Goal: Task Accomplishment & Management: Use online tool/utility

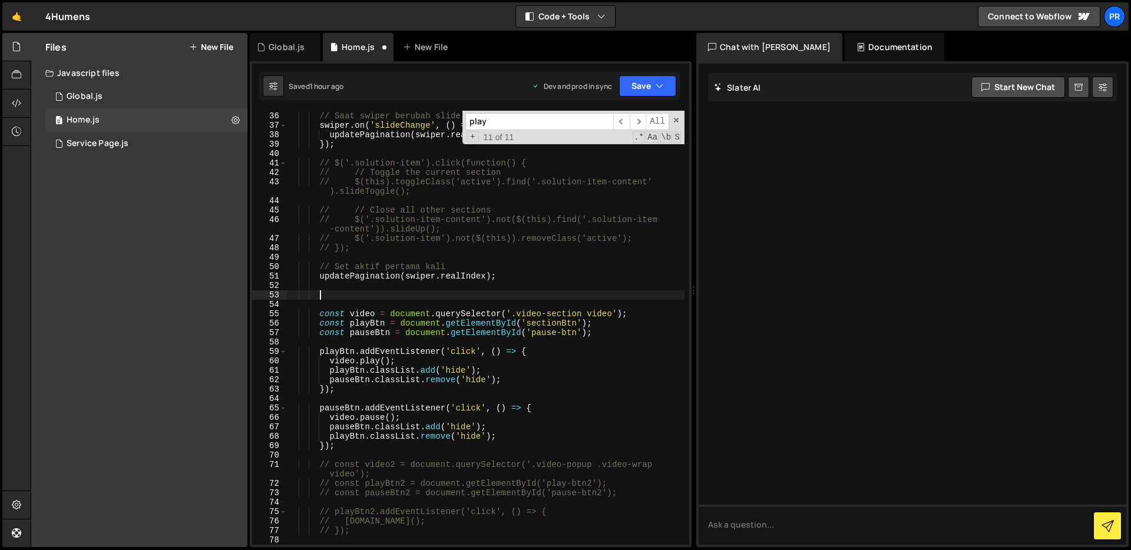
scroll to position [339, 0]
click at [639, 121] on span "​" at bounding box center [638, 121] width 16 height 17
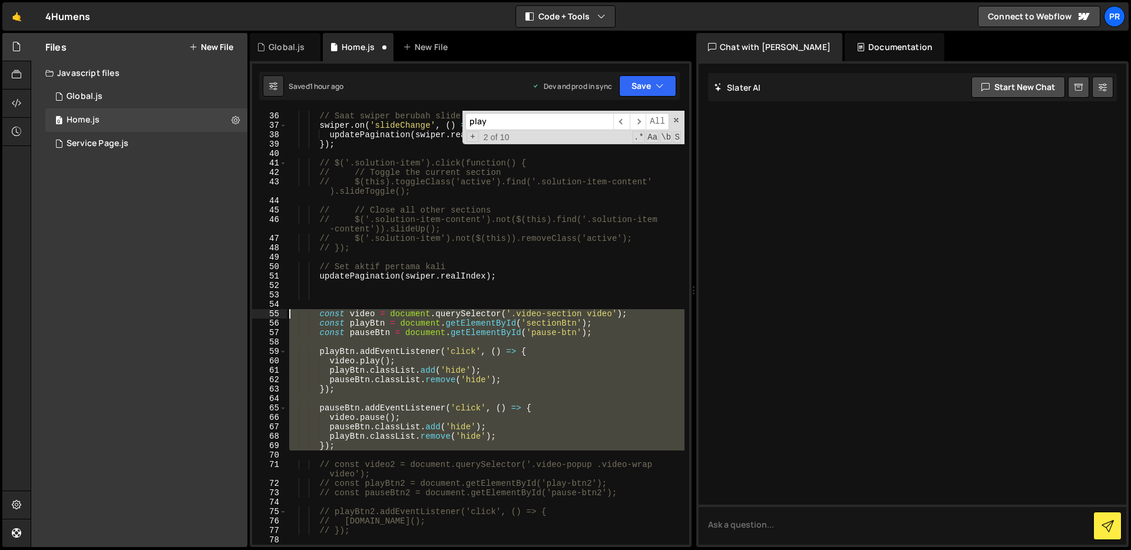
drag, startPoint x: 372, startPoint y: 454, endPoint x: 279, endPoint y: 318, distance: 164.9
click at [279, 318] on div "35 36 37 38 39 40 41 42 43 44 45 46 47 48 49 50 51 52 53 54 55 56 57 58 59 60 6…" at bounding box center [470, 328] width 437 height 434
type textarea "const video = document.querySelector('.video-section video'); const playBtn = d…"
click at [342, 451] on div "// Saat swiper berubah slide swiper . on ( 'slideChange' , ( ) => { updatePagin…" at bounding box center [486, 328] width 398 height 434
drag, startPoint x: 347, startPoint y: 447, endPoint x: 279, endPoint y: 316, distance: 148.1
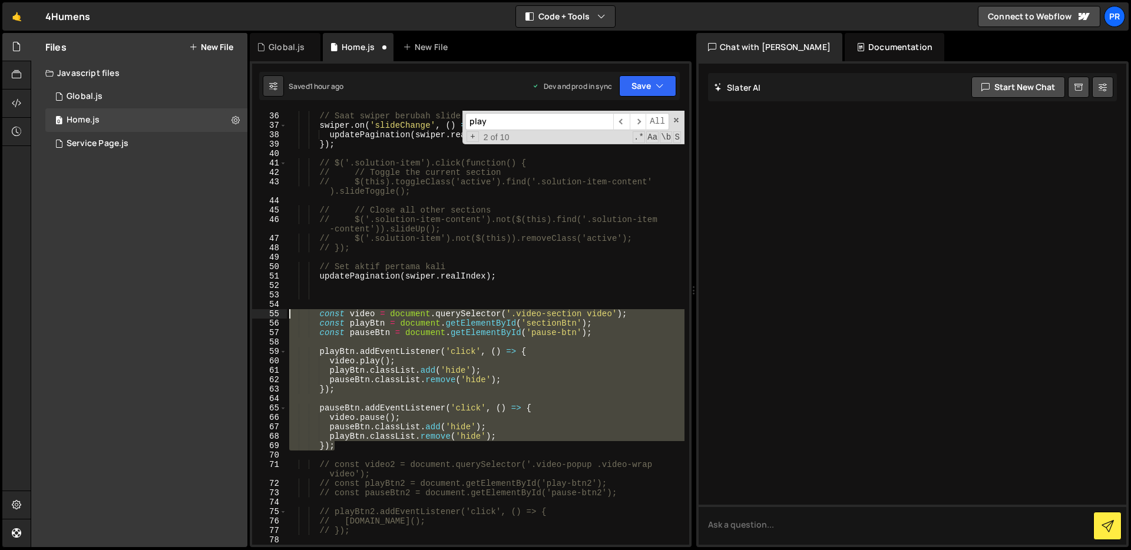
click at [279, 316] on div "35 36 37 38 39 40 41 42 43 44 45 46 47 48 49 50 51 52 53 54 55 56 57 58 59 60 6…" at bounding box center [470, 328] width 437 height 434
type textarea "const video = document.querySelector('.video-section video'); const playBtn = d…"
paste textarea
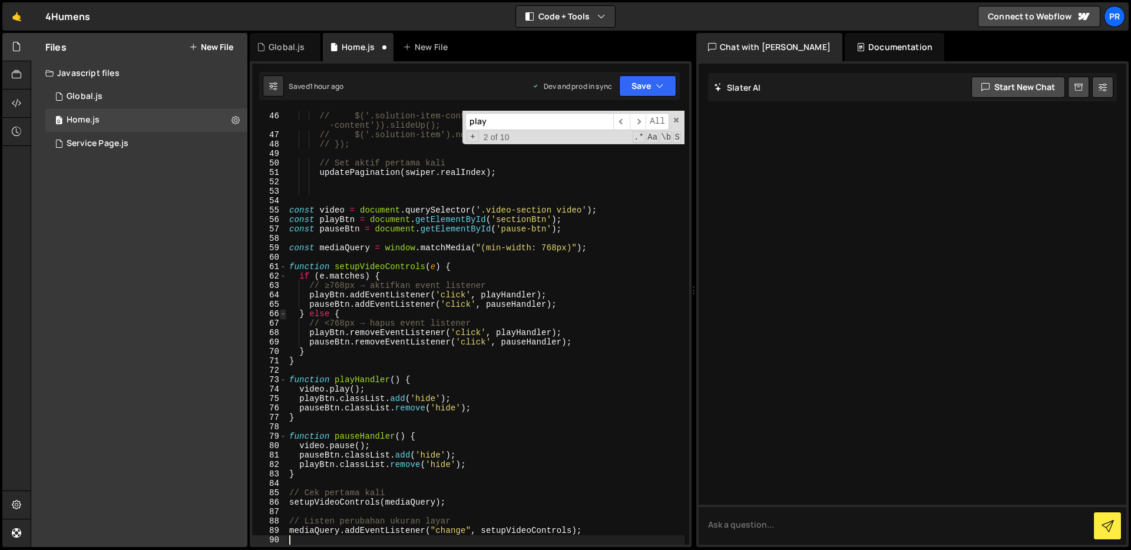
scroll to position [442, 0]
click at [638, 86] on button "Save" at bounding box center [647, 85] width 57 height 21
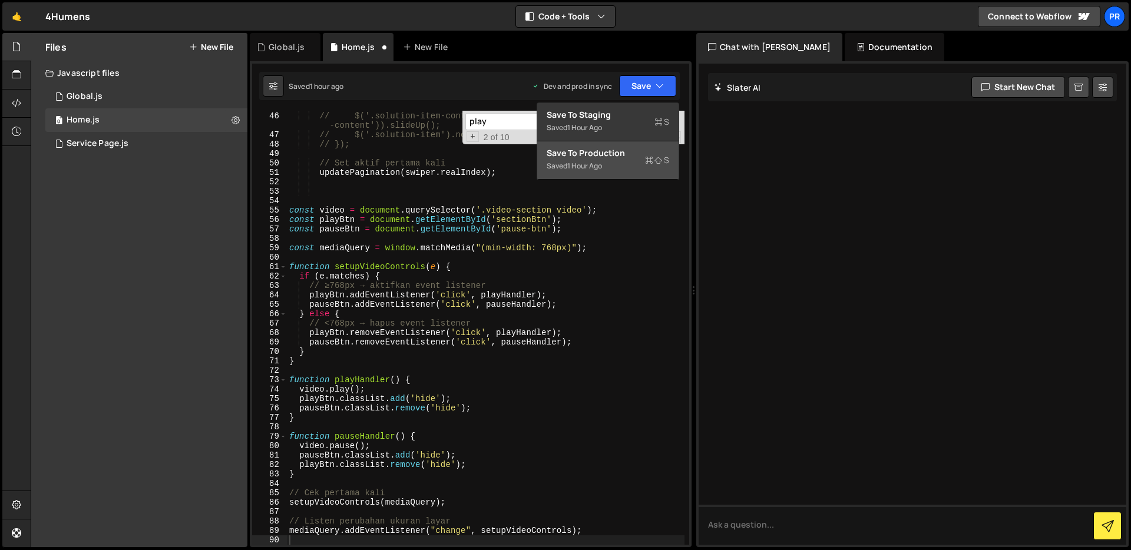
click at [625, 167] on div "Saved 1 hour ago" at bounding box center [608, 166] width 123 height 14
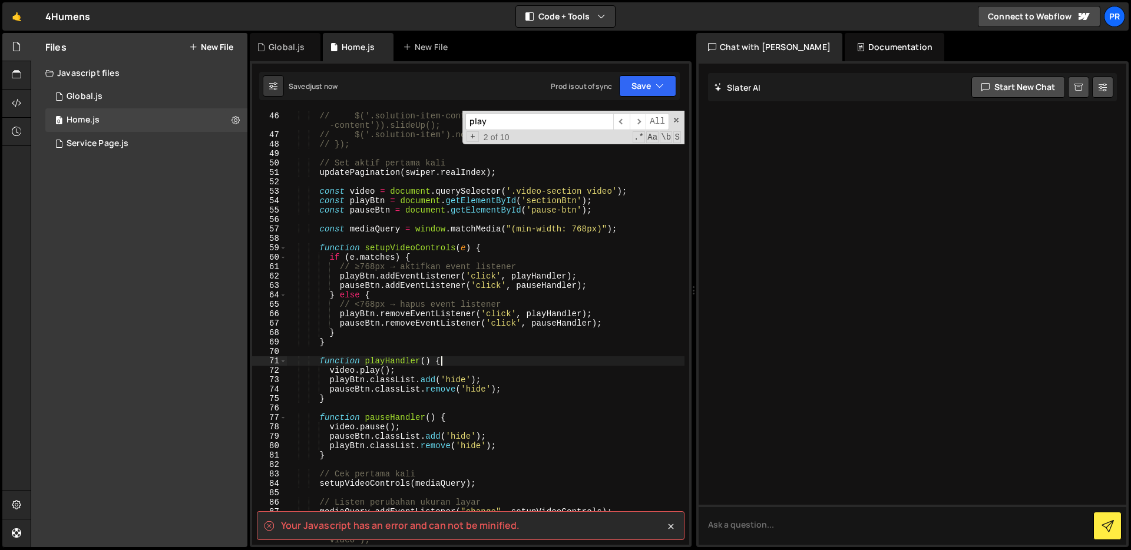
click at [533, 362] on div "// // Close all other sections // $('.solution-item-content').not($(this).find(…" at bounding box center [486, 328] width 398 height 453
type textarea "});"
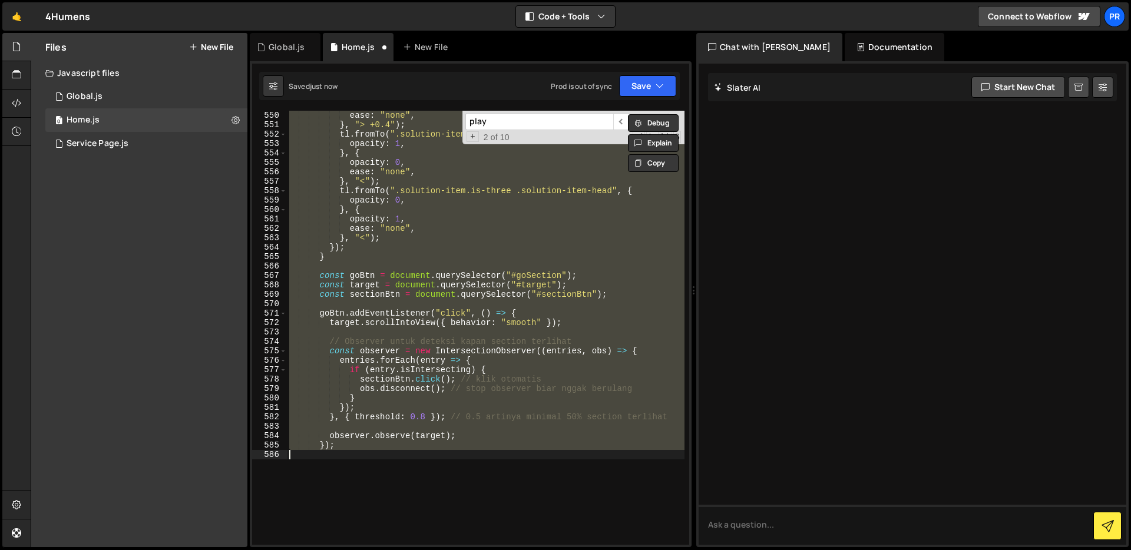
scroll to position [5473, 0]
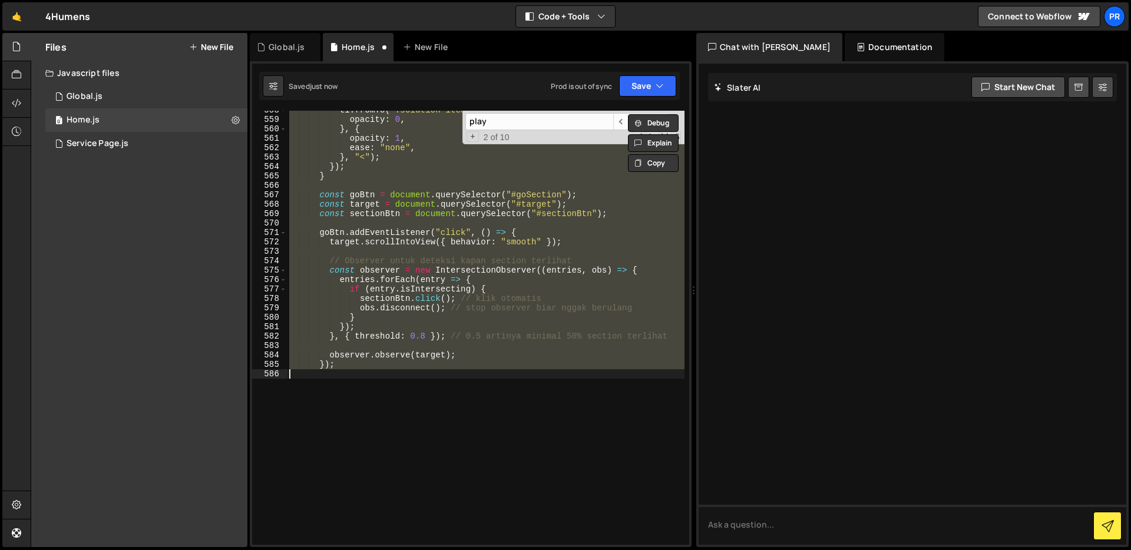
click at [496, 382] on div "tl . fromTo ( ".solution-item.is-three .solution-item-head" , { opacity : 0 , }…" at bounding box center [486, 328] width 398 height 434
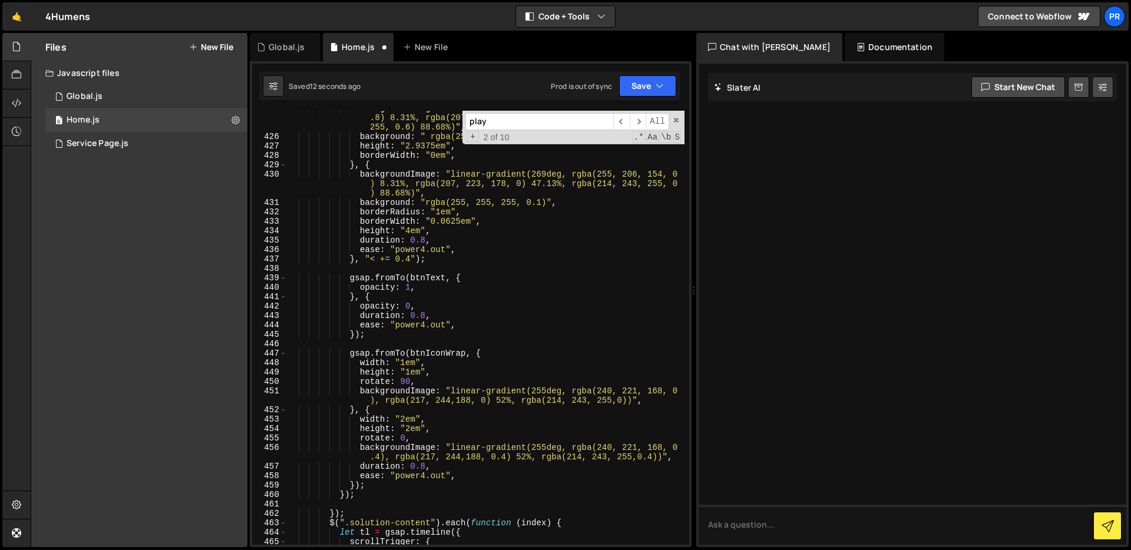
scroll to position [4228, 0]
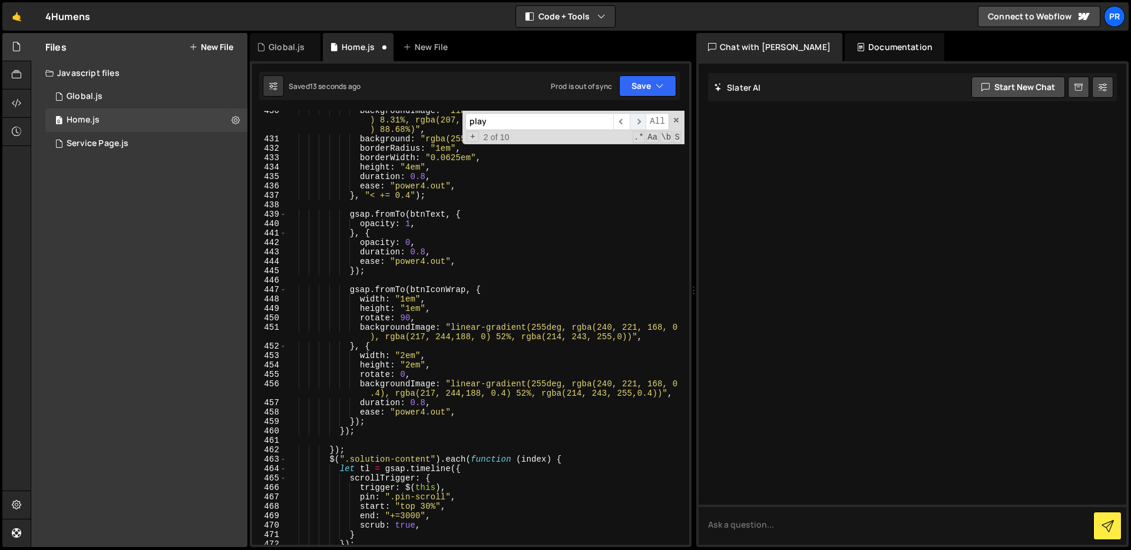
click at [630, 120] on span "​" at bounding box center [638, 121] width 16 height 17
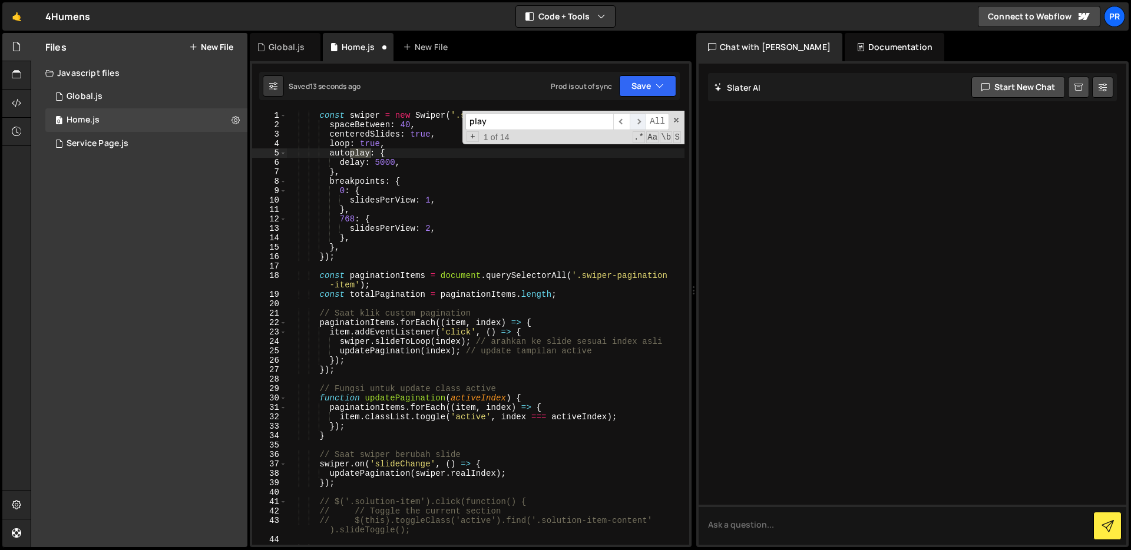
scroll to position [0, 0]
click at [635, 119] on span "​" at bounding box center [638, 121] width 16 height 17
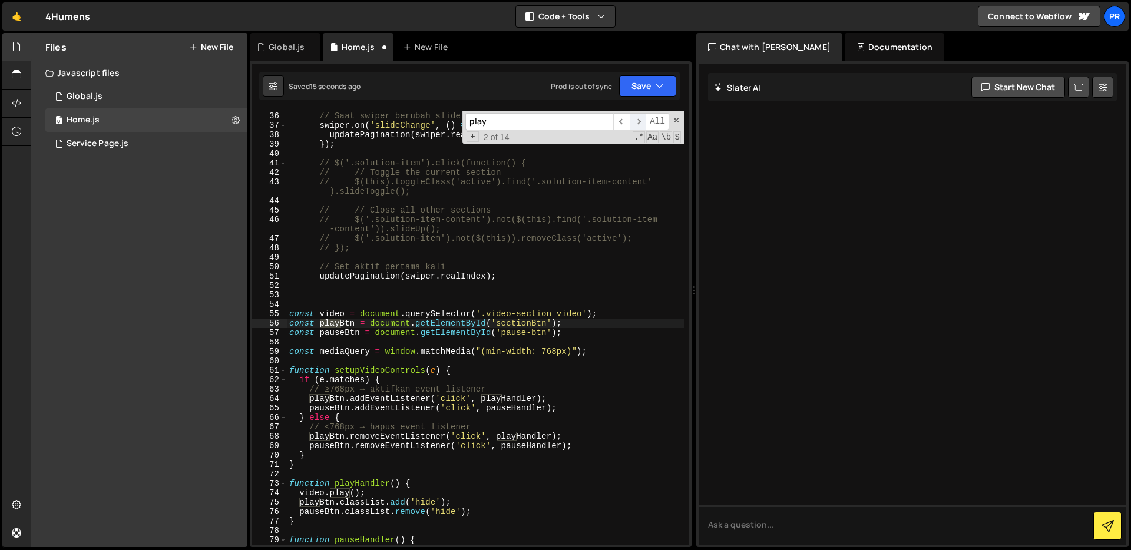
scroll to position [339, 0]
click at [625, 120] on span "​" at bounding box center [621, 121] width 16 height 17
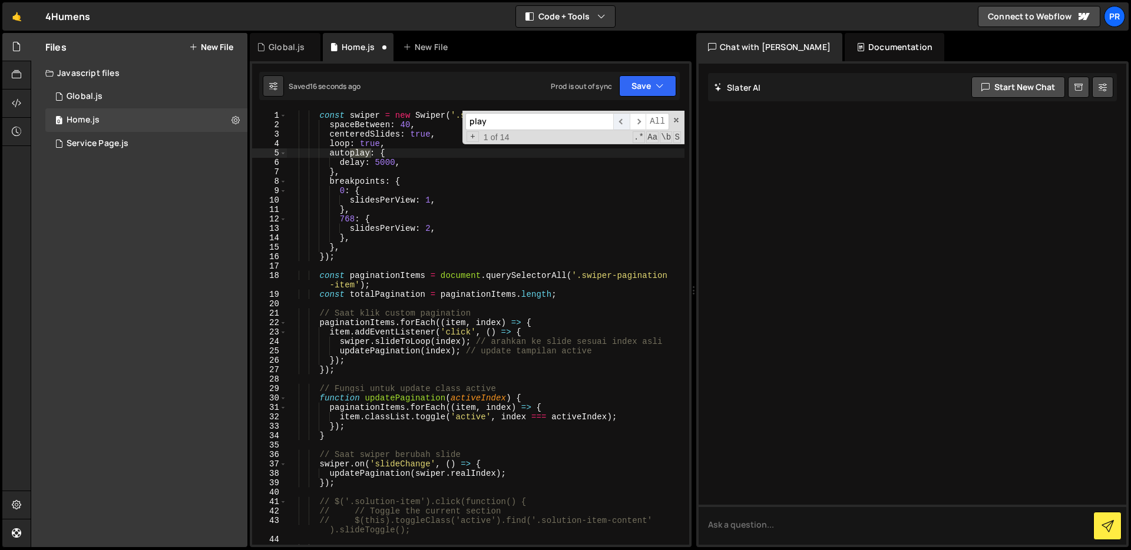
scroll to position [0, 0]
click at [632, 122] on span "​" at bounding box center [638, 121] width 16 height 17
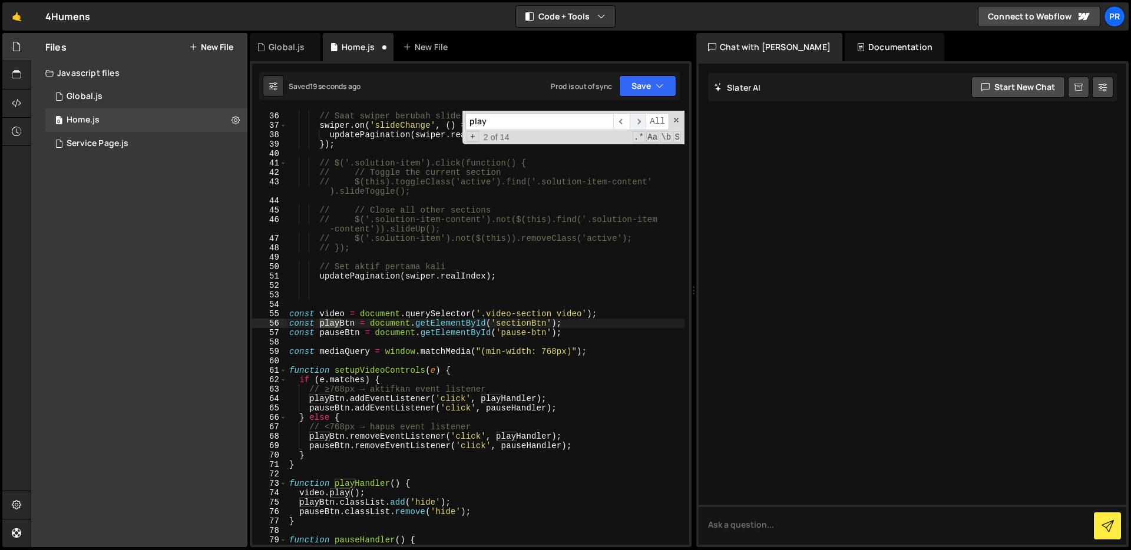
click at [632, 122] on span "​" at bounding box center [638, 121] width 16 height 17
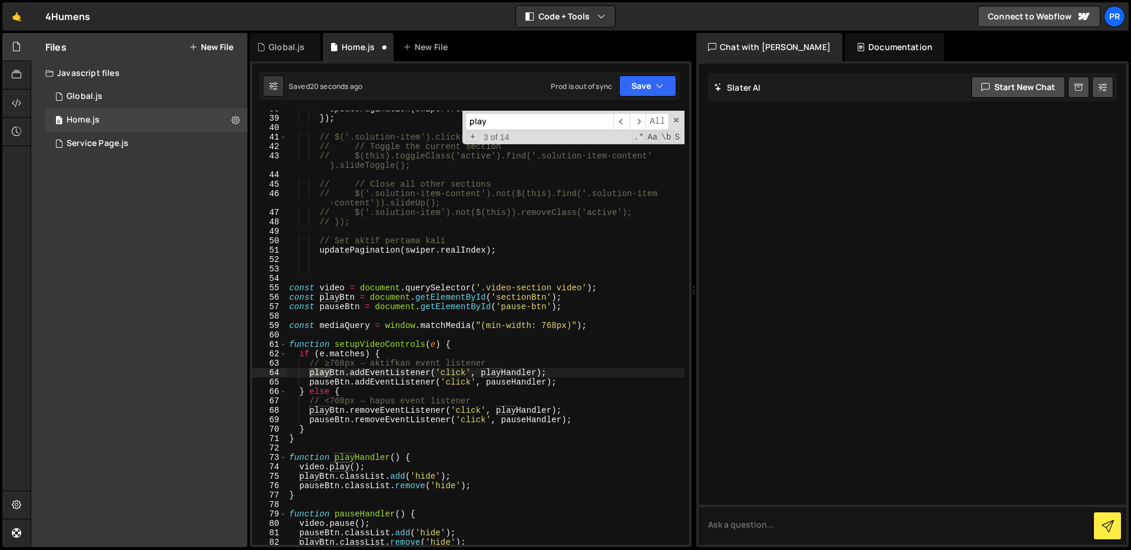
scroll to position [365, 0]
click at [605, 292] on div "updatePagination ( swiper . realIndex ) ; }) ; // $('.solution-item').click(fun…" at bounding box center [486, 330] width 398 height 453
type textarea "playBtn.classList.remove('hide'); });"
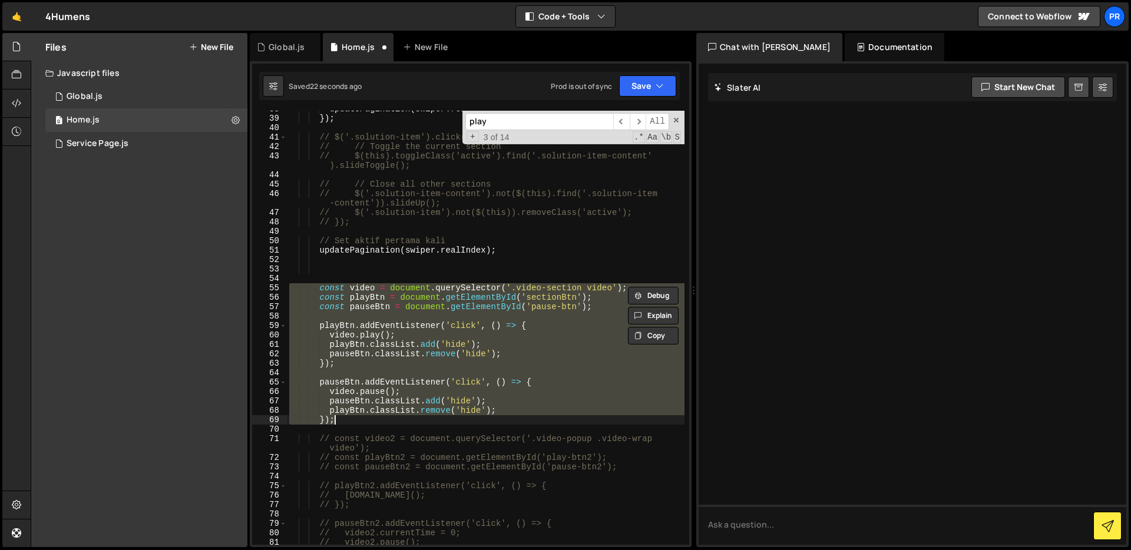
click at [590, 269] on div "updatePagination ( swiper . realIndex ) ; }) ; // $('.solution-item').click(fun…" at bounding box center [486, 330] width 398 height 453
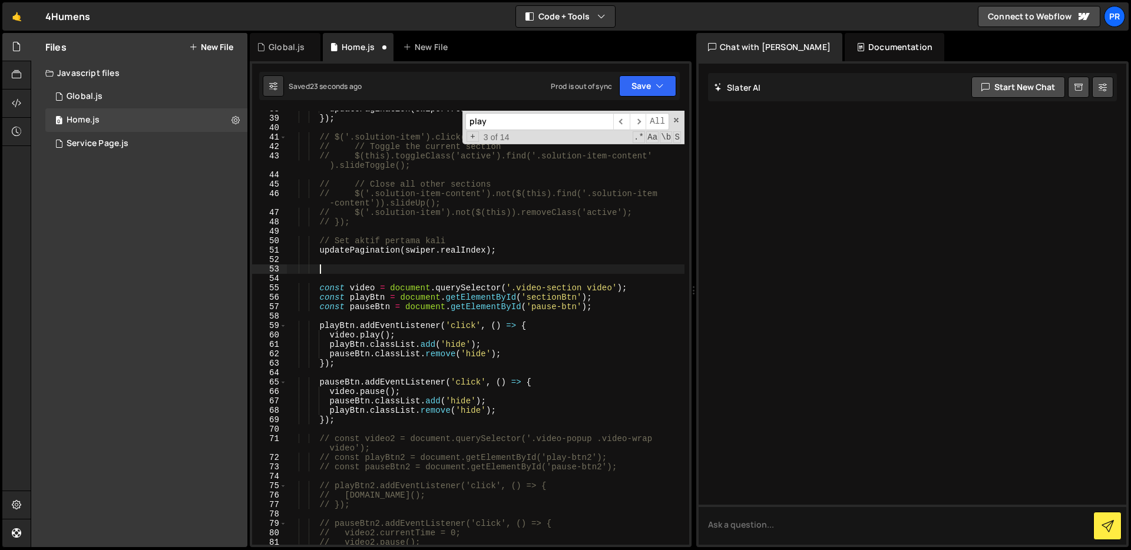
click at [533, 421] on div "updatePagination ( swiper . realIndex ) ; }) ; // $('.solution-item').click(fun…" at bounding box center [486, 330] width 398 height 453
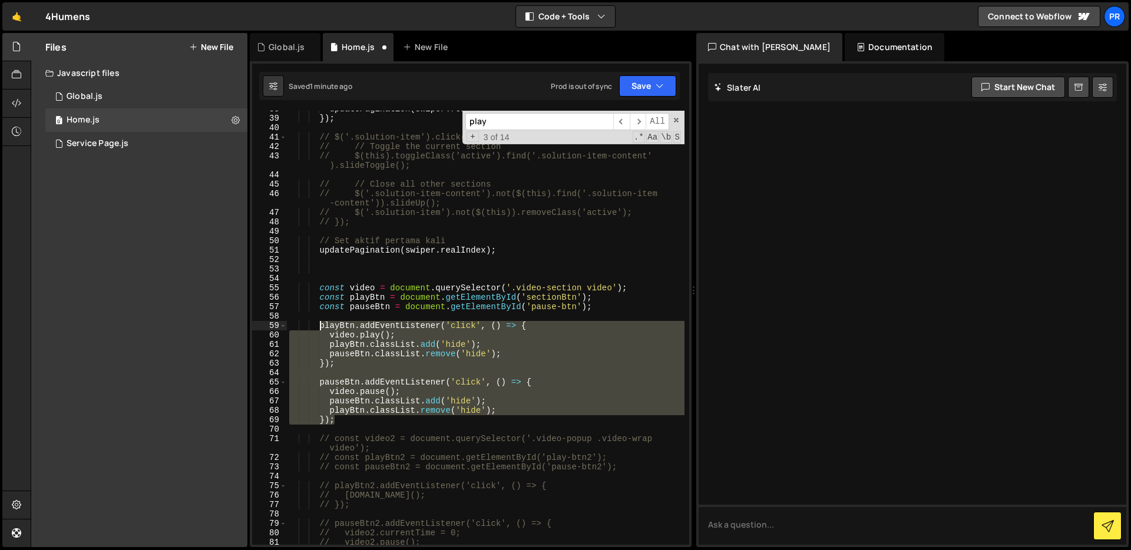
drag, startPoint x: 349, startPoint y: 421, endPoint x: 319, endPoint y: 331, distance: 95.0
click at [319, 331] on div "updatePagination ( swiper . realIndex ) ; }) ; // $('.solution-item').click(fun…" at bounding box center [486, 330] width 398 height 453
paste textarea "}"
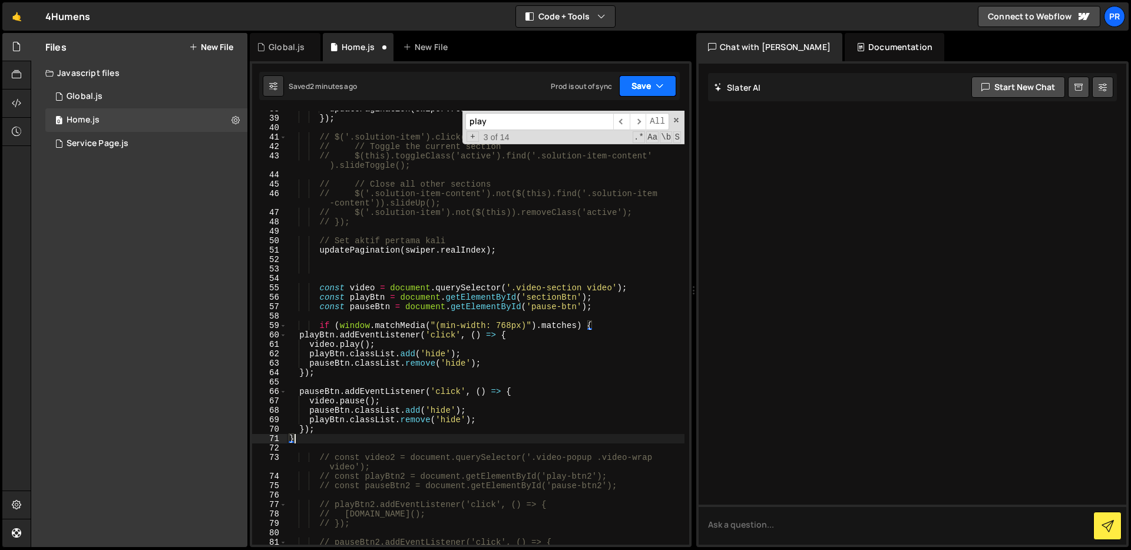
click at [642, 82] on button "Save" at bounding box center [647, 85] width 57 height 21
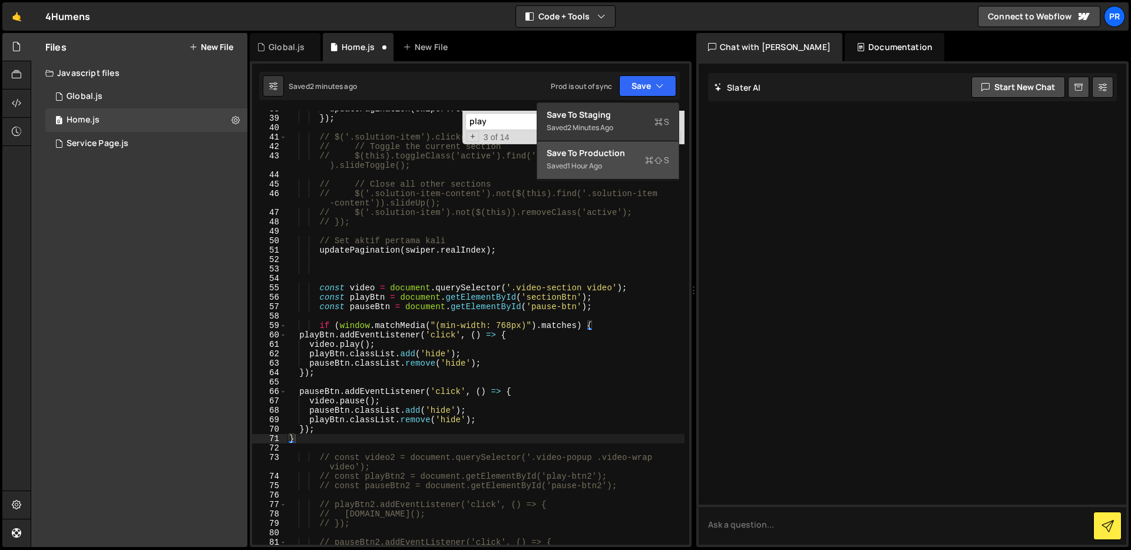
click at [617, 152] on div "Save to Production S" at bounding box center [608, 153] width 123 height 12
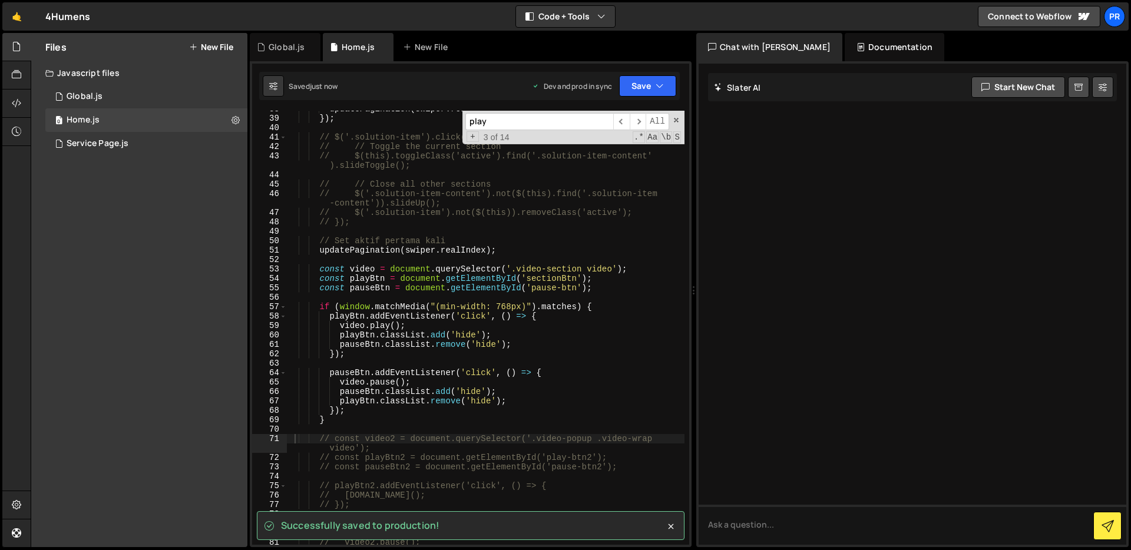
click at [658, 311] on div "updatePagination ( swiper . realIndex ) ; }) ; // $('.solution-item').click(fun…" at bounding box center [486, 330] width 398 height 453
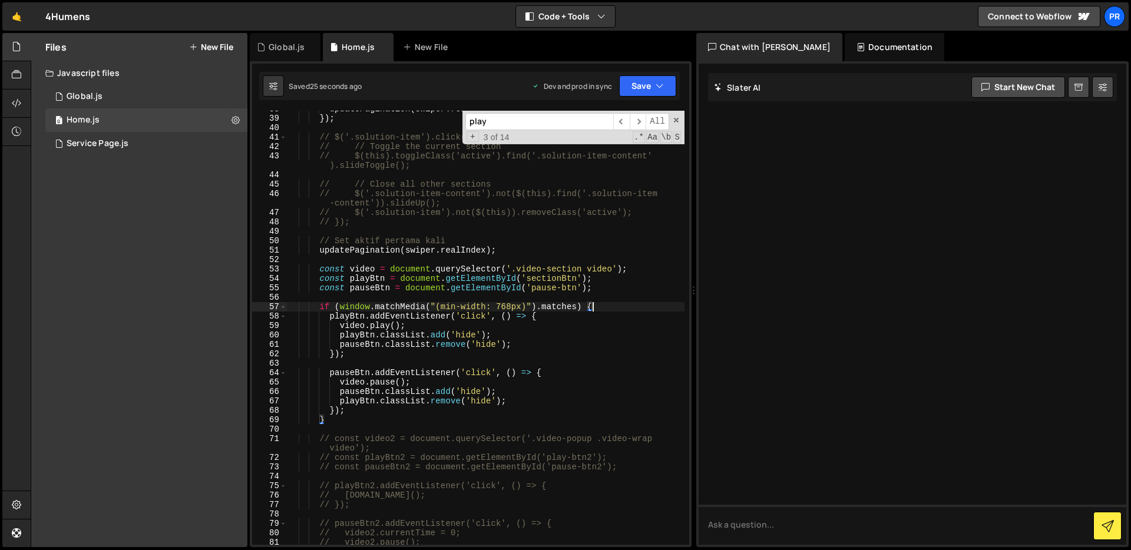
click at [618, 286] on div "updatePagination ( swiper . realIndex ) ; }) ; // $('.solution-item').click(fun…" at bounding box center [486, 330] width 398 height 453
drag, startPoint x: 599, startPoint y: 305, endPoint x: 321, endPoint y: 306, distance: 278.7
click at [321, 306] on div "updatePagination ( swiper . realIndex ) ; }) ; // $('.solution-item').click(fun…" at bounding box center [486, 330] width 398 height 453
click at [541, 345] on div "updatePagination ( swiper . realIndex ) ; }) ; // $('.solution-item').click(fun…" at bounding box center [486, 330] width 398 height 453
type textarea "pauseBtn.classList.remove('hide');"
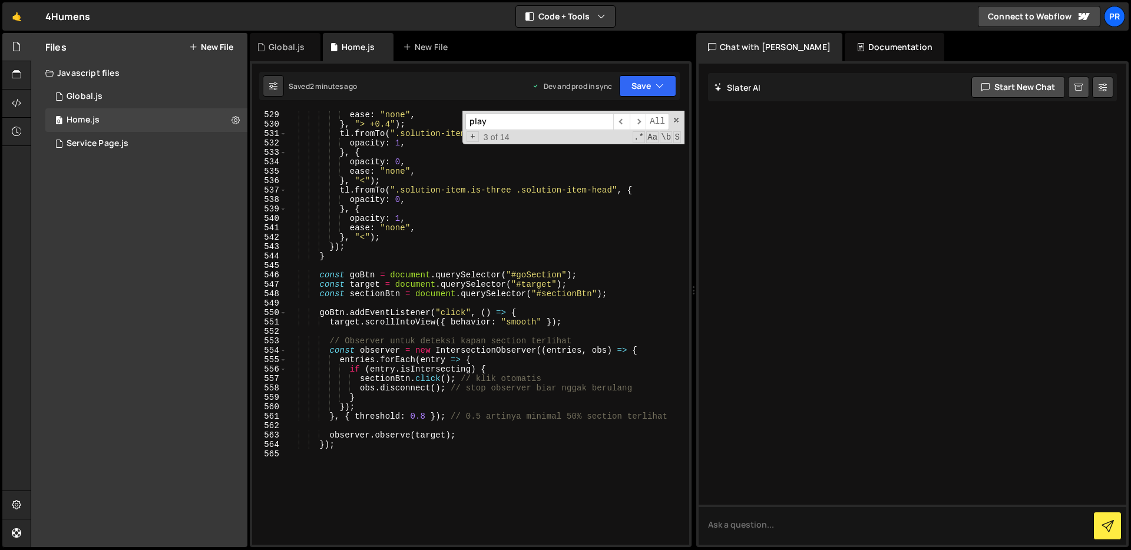
scroll to position [5195, 0]
click at [546, 264] on div "ease : "none" , } , "> +0.4" ) ; tl . fromTo ( ".solution-item.is-three .soluti…" at bounding box center [486, 336] width 398 height 453
paste textarea "if (window.matchMedia("(min-width: 768px)").matches) {"
type textarea "if (window.matchMedia("(min-width: 768px)").matches) {"
click at [480, 454] on div "ease : "none" , } , "> +0.4" ) ; tl . fromTo ( ".solution-item.is-three .soluti…" at bounding box center [486, 336] width 398 height 453
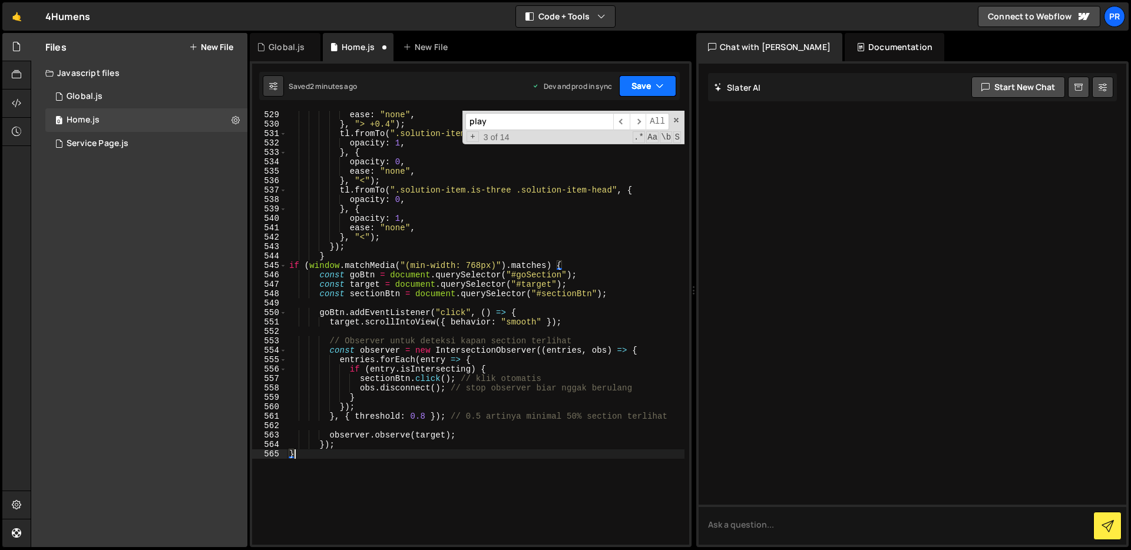
click at [667, 78] on button "Save" at bounding box center [647, 85] width 57 height 21
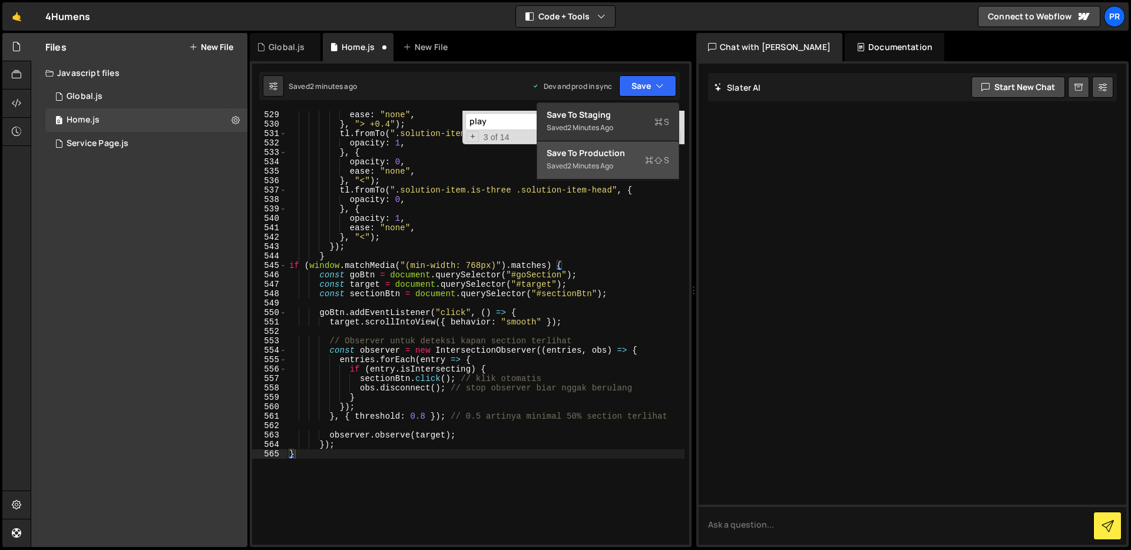
click at [632, 164] on div "Saved 2 minutes ago" at bounding box center [608, 166] width 123 height 14
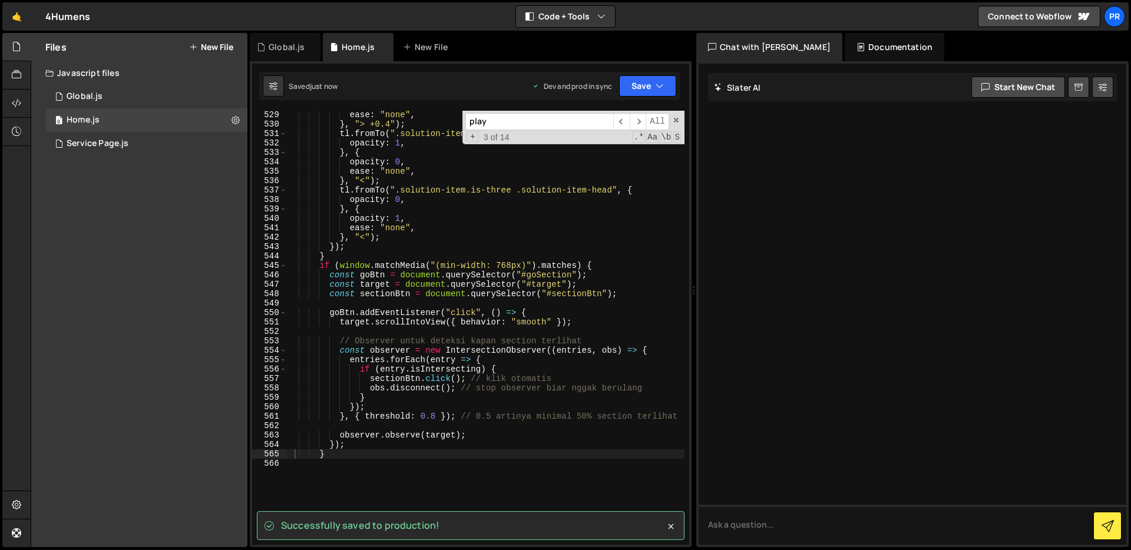
click at [641, 230] on div "ease : "none" , } , "> +0.4" ) ; tl . fromTo ( ".solution-item.is-three .soluti…" at bounding box center [486, 336] width 398 height 453
click at [639, 235] on div "ease : "none" , } , "> +0.4" ) ; tl . fromTo ( ".solution-item.is-three .soluti…" at bounding box center [486, 336] width 398 height 453
click at [641, 246] on div "ease : "none" , } , "> +0.4" ) ; tl . fromTo ( ".solution-item.is-three .soluti…" at bounding box center [486, 336] width 398 height 453
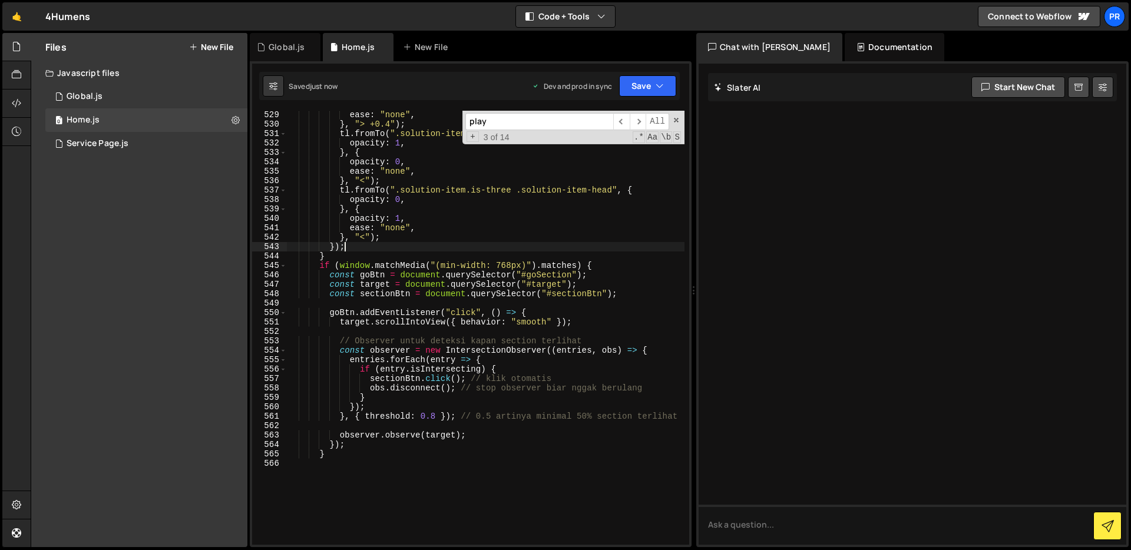
click at [641, 249] on div "ease : "none" , } , "> +0.4" ) ; tl . fromTo ( ".solution-item.is-three .soluti…" at bounding box center [486, 336] width 398 height 453
click at [649, 256] on div "ease : "none" , } , "> +0.4" ) ; tl . fromTo ( ".solution-item.is-three .soluti…" at bounding box center [486, 336] width 398 height 453
click at [589, 260] on div "ease : "none" , } , "> +0.4" ) ; tl . fromTo ( ".solution-item.is-three .soluti…" at bounding box center [486, 336] width 398 height 453
click at [450, 266] on div "ease : "none" , } , "> +0.4" ) ; tl . fromTo ( ".solution-item.is-three .soluti…" at bounding box center [486, 336] width 398 height 453
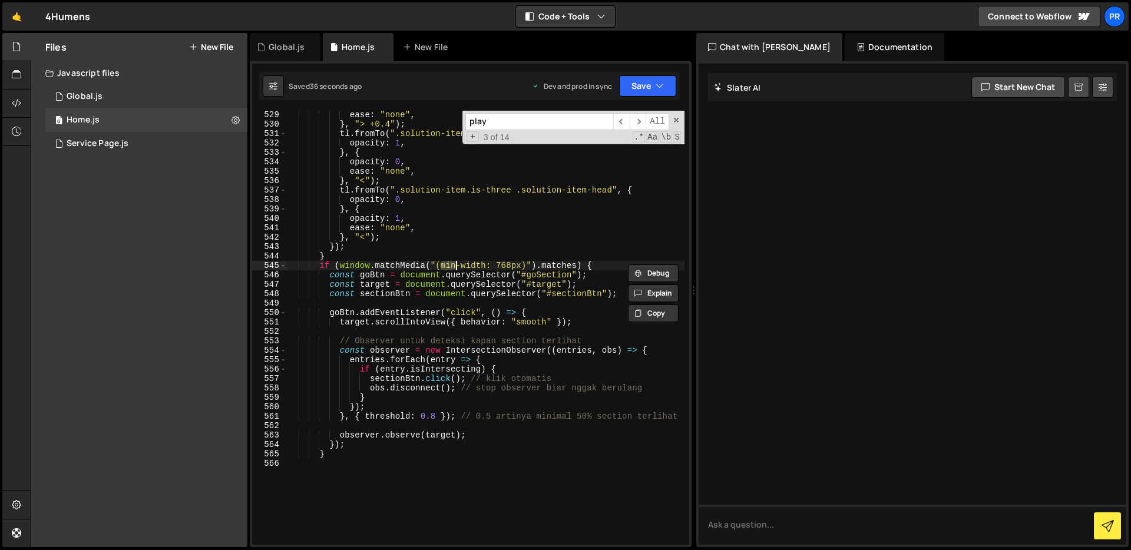
scroll to position [0, 11]
click at [511, 265] on div "ease : "none" , } , "> +0.4" ) ; tl . fromTo ( ".solution-item.is-three .soluti…" at bounding box center [486, 336] width 398 height 453
click at [544, 246] on div "ease : "none" , } , "> +0.4" ) ; tl . fromTo ( ".solution-item.is-three .soluti…" at bounding box center [486, 336] width 398 height 453
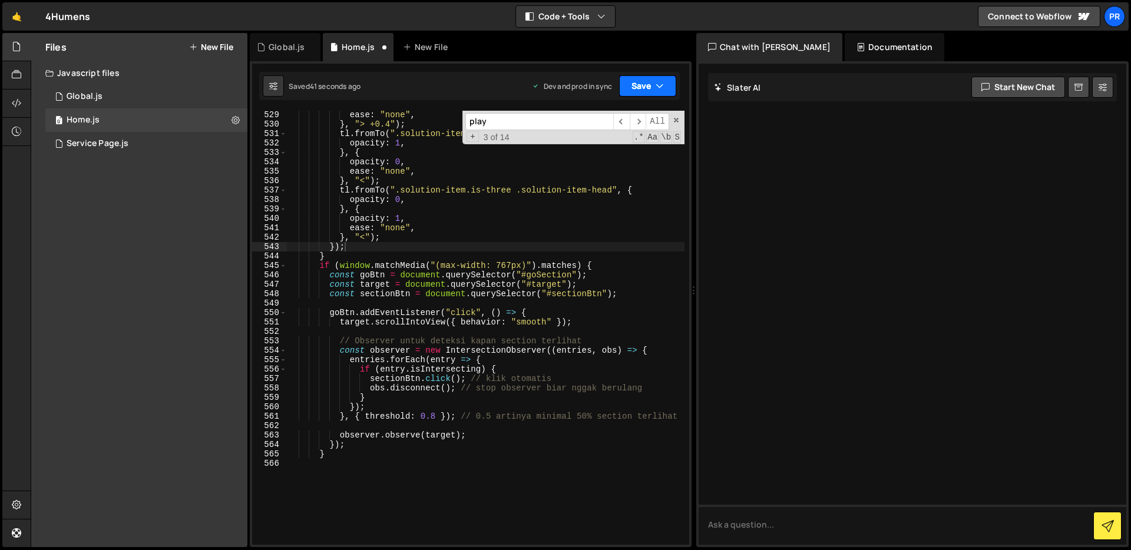
click at [646, 88] on button "Save" at bounding box center [647, 85] width 57 height 21
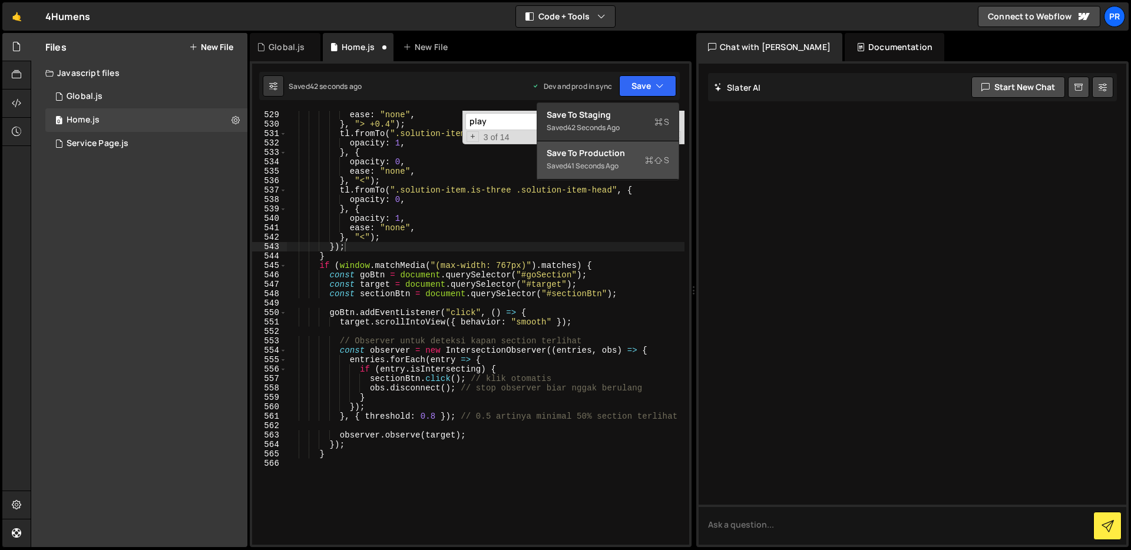
click at [641, 166] on div "Saved 41 seconds ago" at bounding box center [608, 166] width 123 height 14
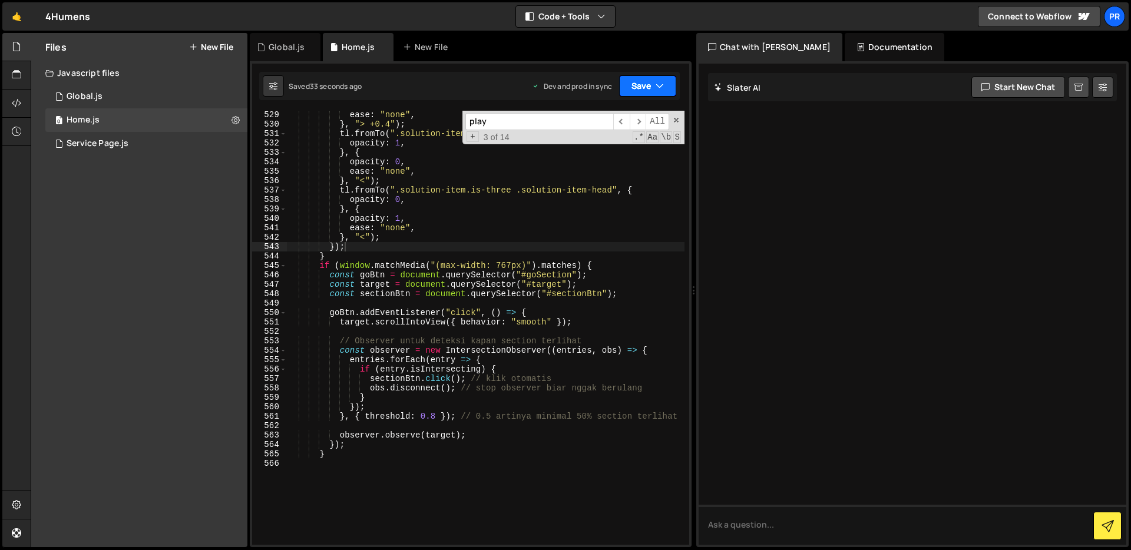
click at [649, 90] on button "Save" at bounding box center [647, 85] width 57 height 21
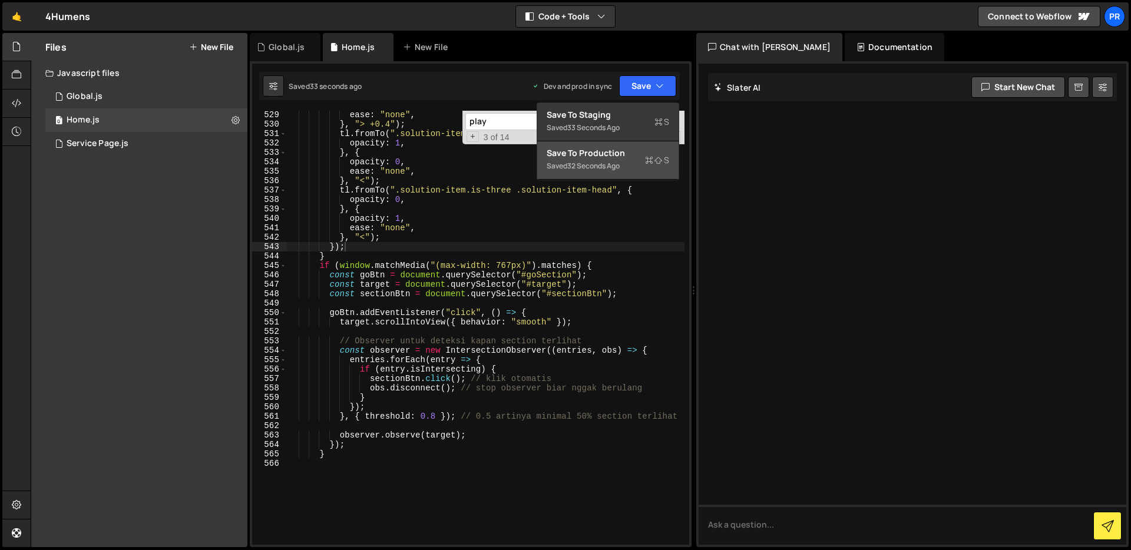
click at [632, 161] on div "Saved 32 seconds ago" at bounding box center [608, 166] width 123 height 14
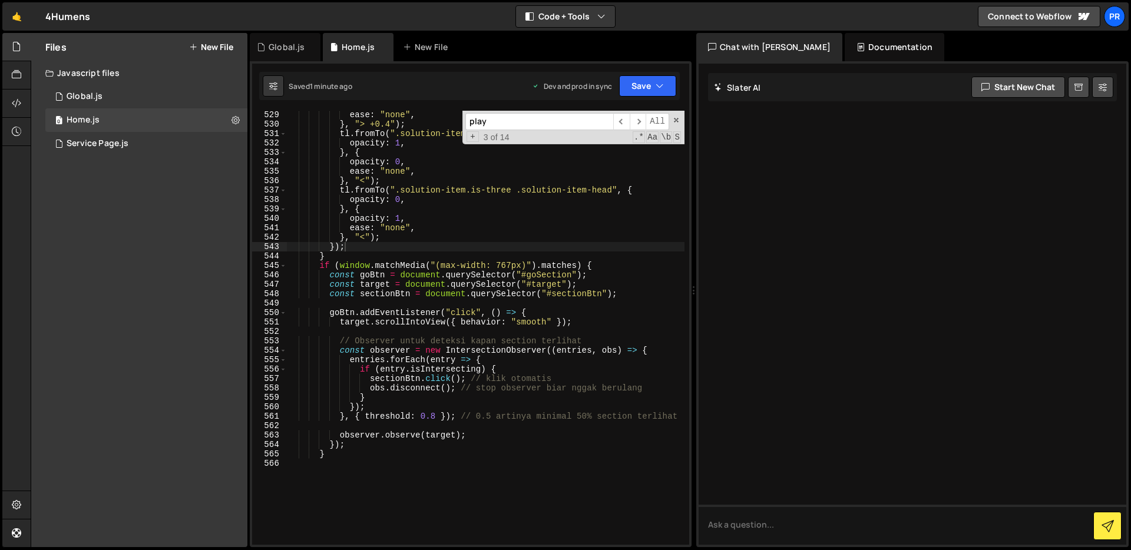
click at [356, 442] on div "ease : "none" , } , "> +0.4" ) ; tl . fromTo ( ".solution-item.is-three .soluti…" at bounding box center [486, 336] width 398 height 453
click at [604, 269] on div "ease : "none" , } , "> +0.4" ) ; tl . fromTo ( ".solution-item.is-three .soluti…" at bounding box center [486, 336] width 398 height 453
drag, startPoint x: 612, startPoint y: 266, endPoint x: 279, endPoint y: 268, distance: 332.3
click at [279, 268] on div "if (window.matchMedia("(max-width: 767px)").matches) { 529 530 531 532 533 534 …" at bounding box center [470, 328] width 437 height 434
drag, startPoint x: 332, startPoint y: 455, endPoint x: 295, endPoint y: 455, distance: 37.1
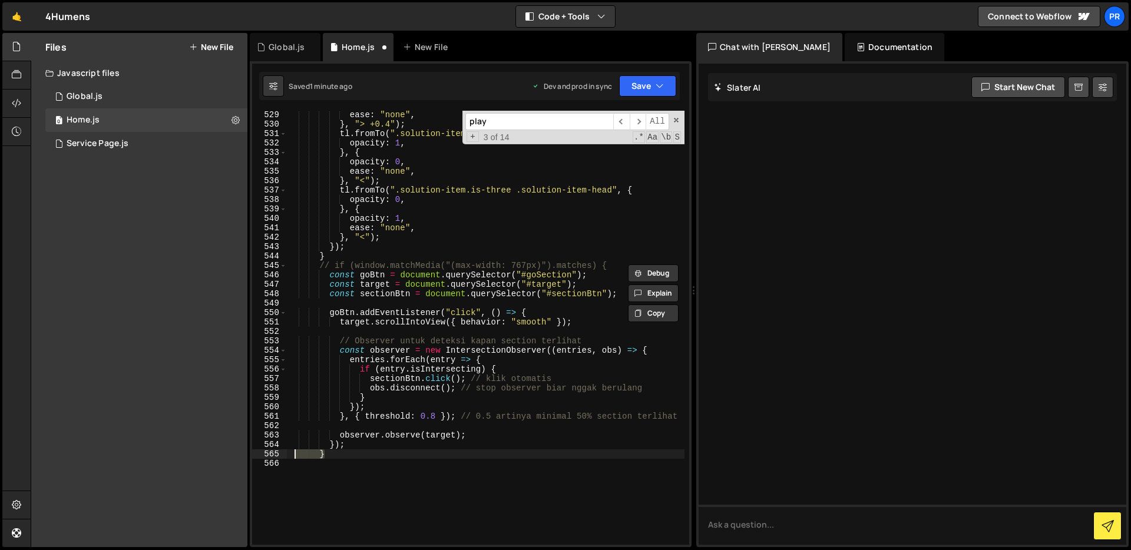
click at [295, 455] on div "ease : "none" , } , "> +0.4" ) ; tl . fromTo ( ".solution-item.is-three .soluti…" at bounding box center [486, 336] width 398 height 453
type textarea "// }"
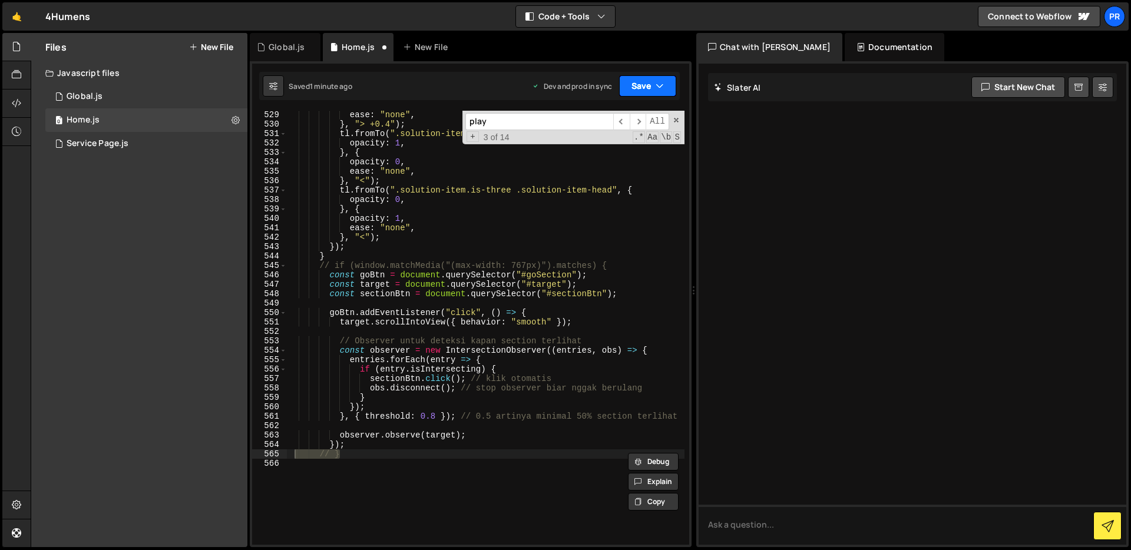
click at [642, 90] on button "Save" at bounding box center [647, 85] width 57 height 21
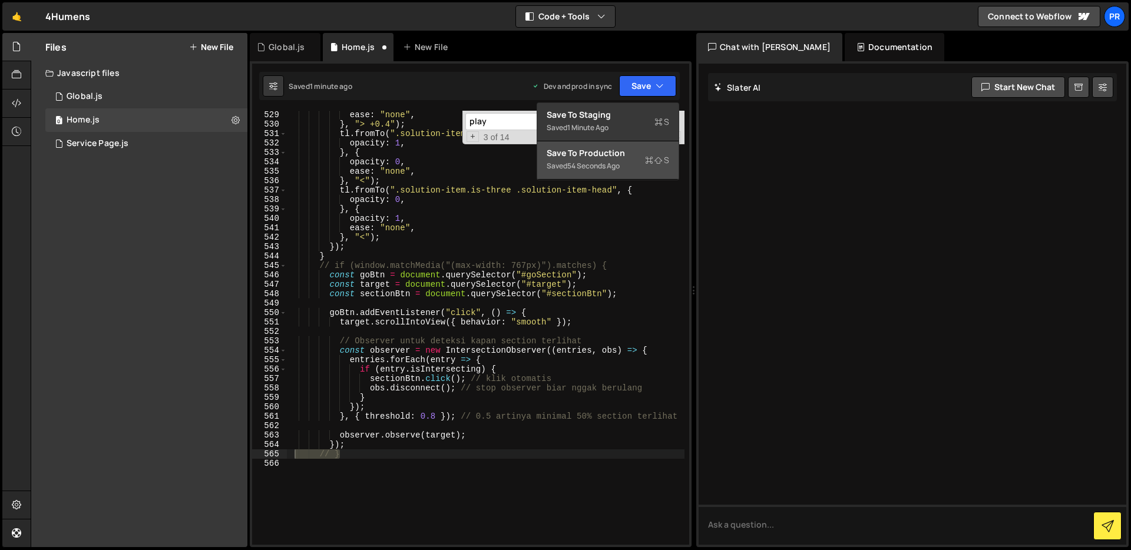
click at [629, 170] on div "Saved 54 seconds ago" at bounding box center [608, 166] width 123 height 14
